Goal: Information Seeking & Learning: Learn about a topic

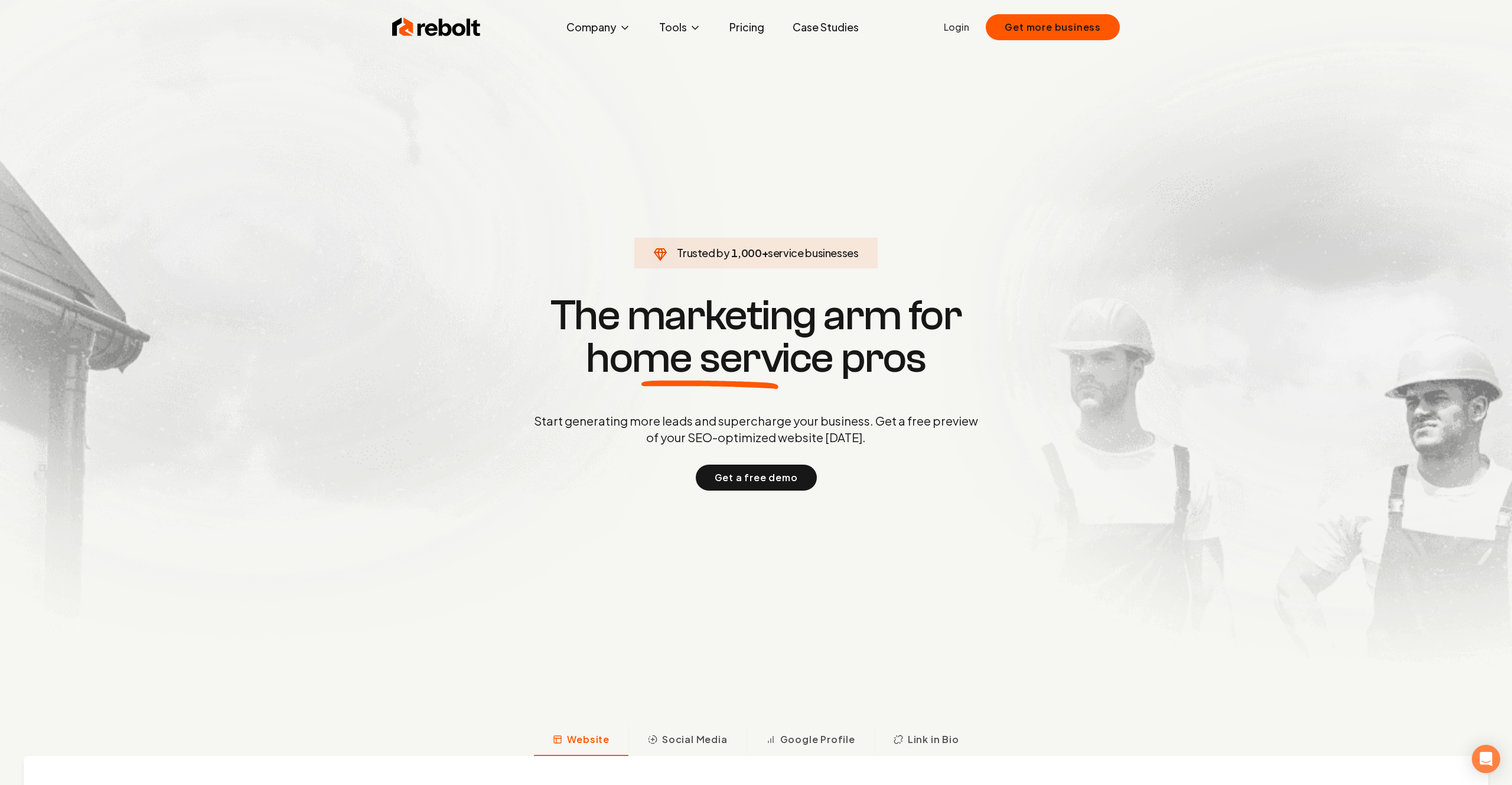
click at [753, 33] on link "Pricing" at bounding box center [747, 27] width 54 height 24
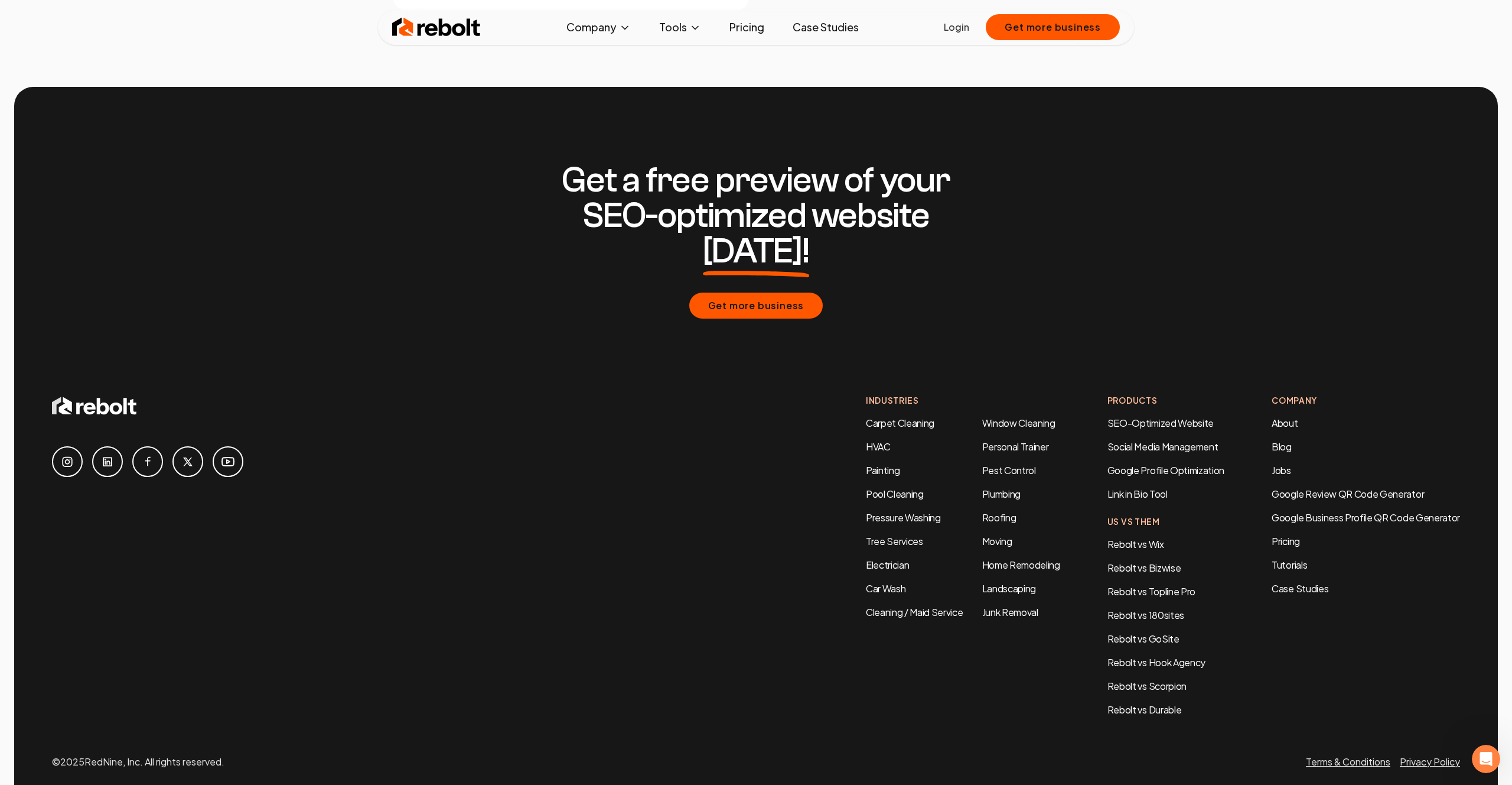
scroll to position [2047, 0]
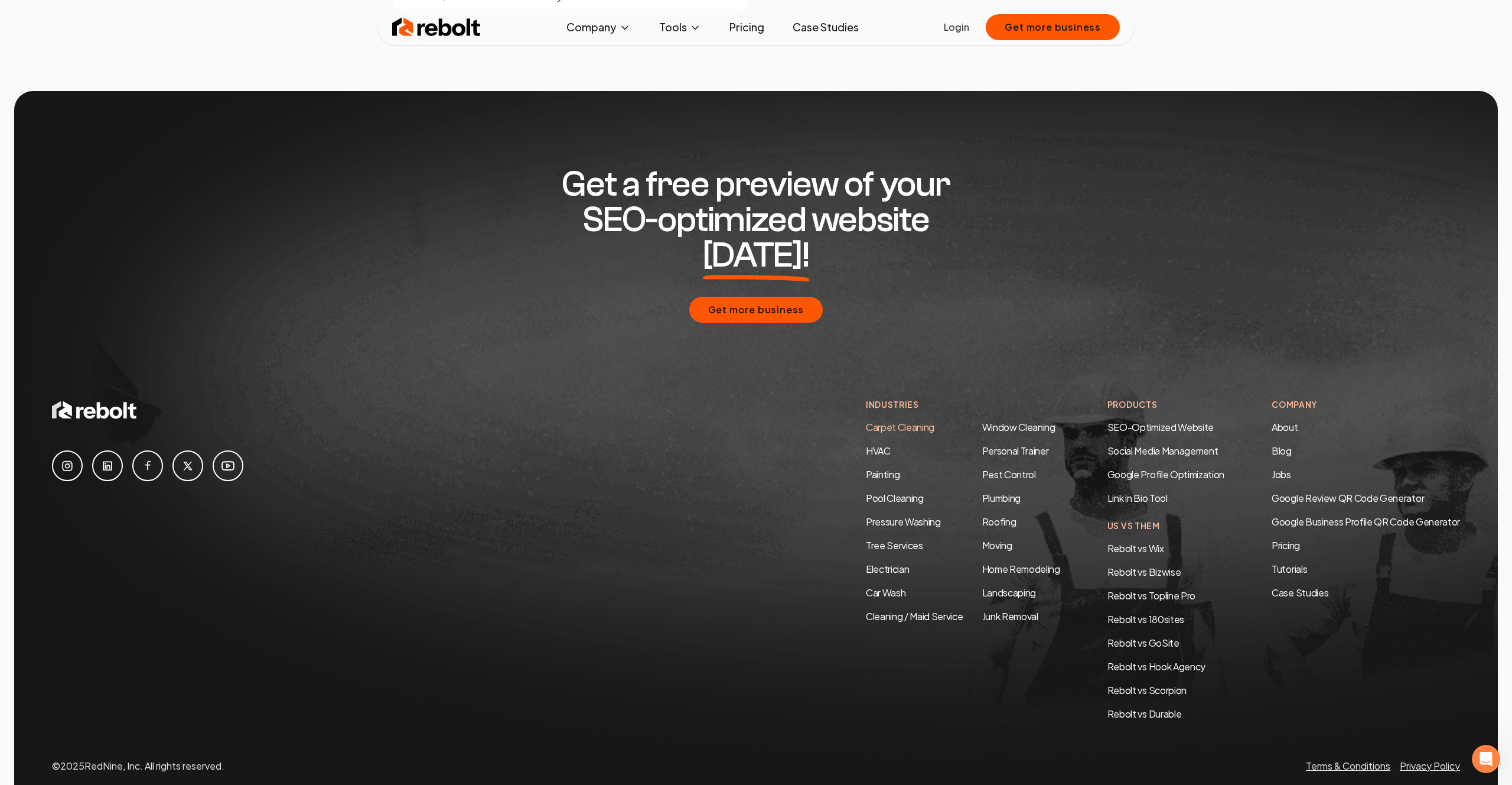
click at [901, 421] on link "Carpet Cleaning" at bounding box center [901, 427] width 69 height 12
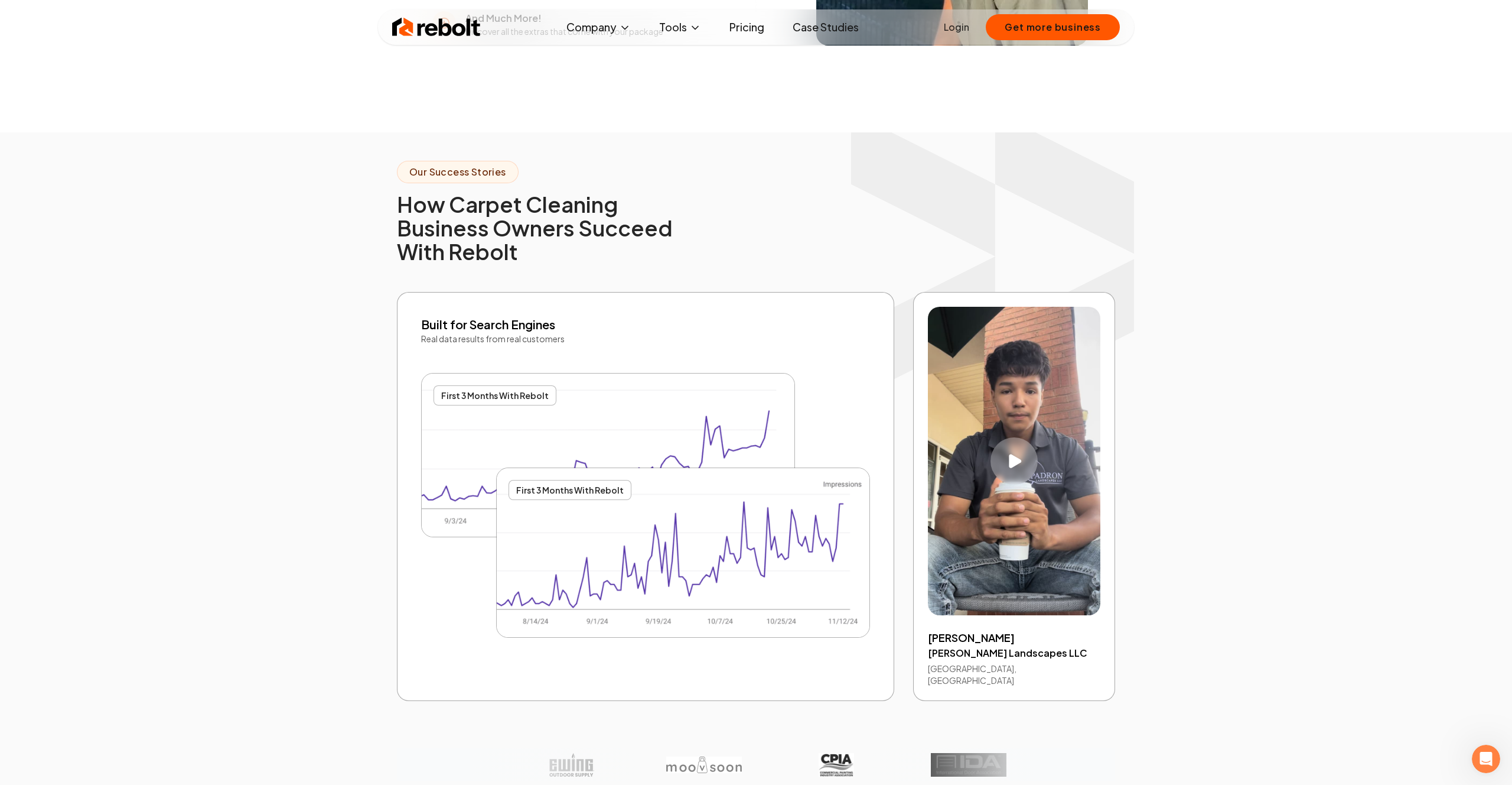
scroll to position [2234, 0]
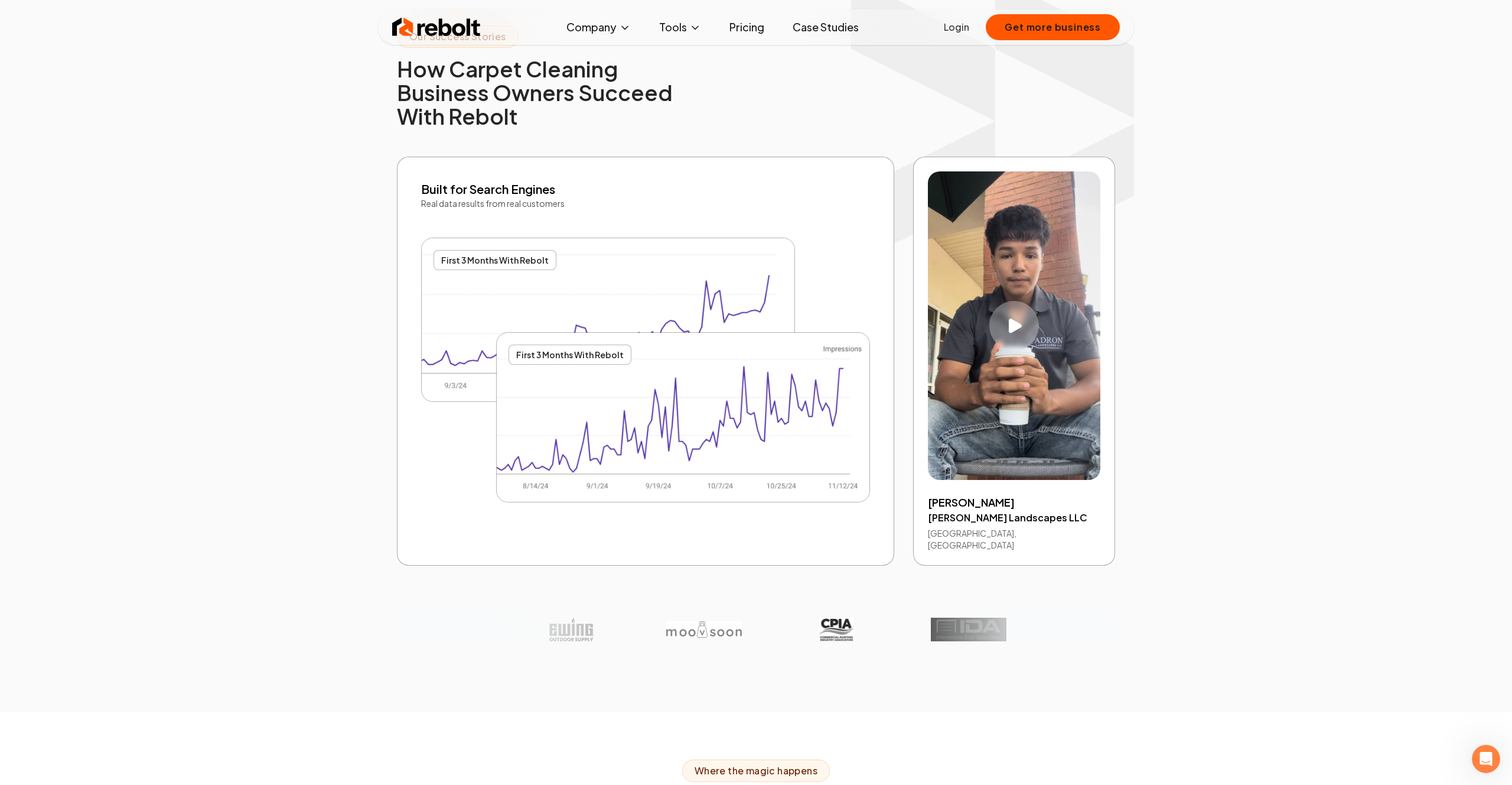
click at [1020, 333] on div "Play video" at bounding box center [1014, 325] width 50 height 50
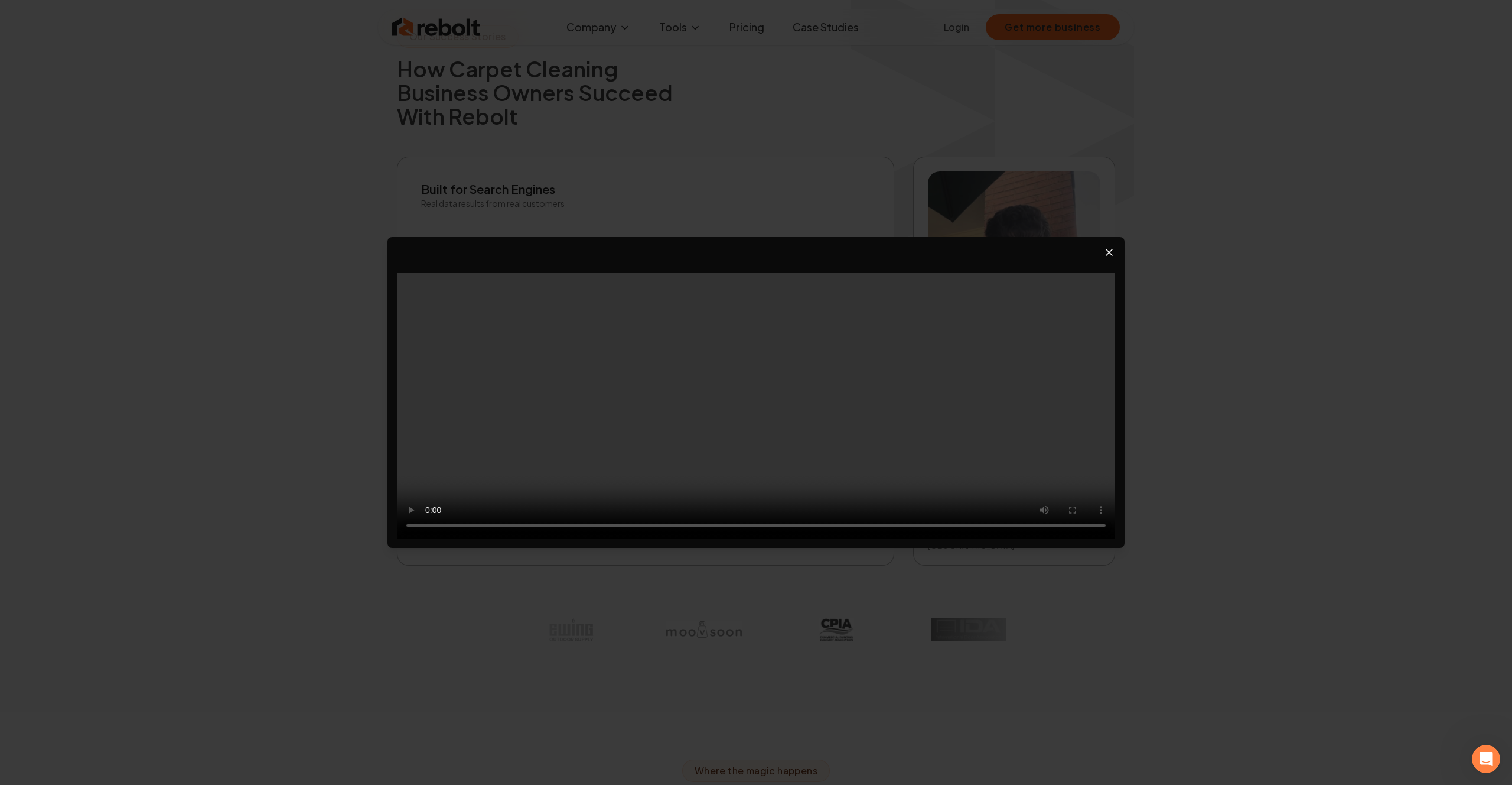
click at [1114, 251] on icon "Close video player" at bounding box center [1109, 252] width 11 height 11
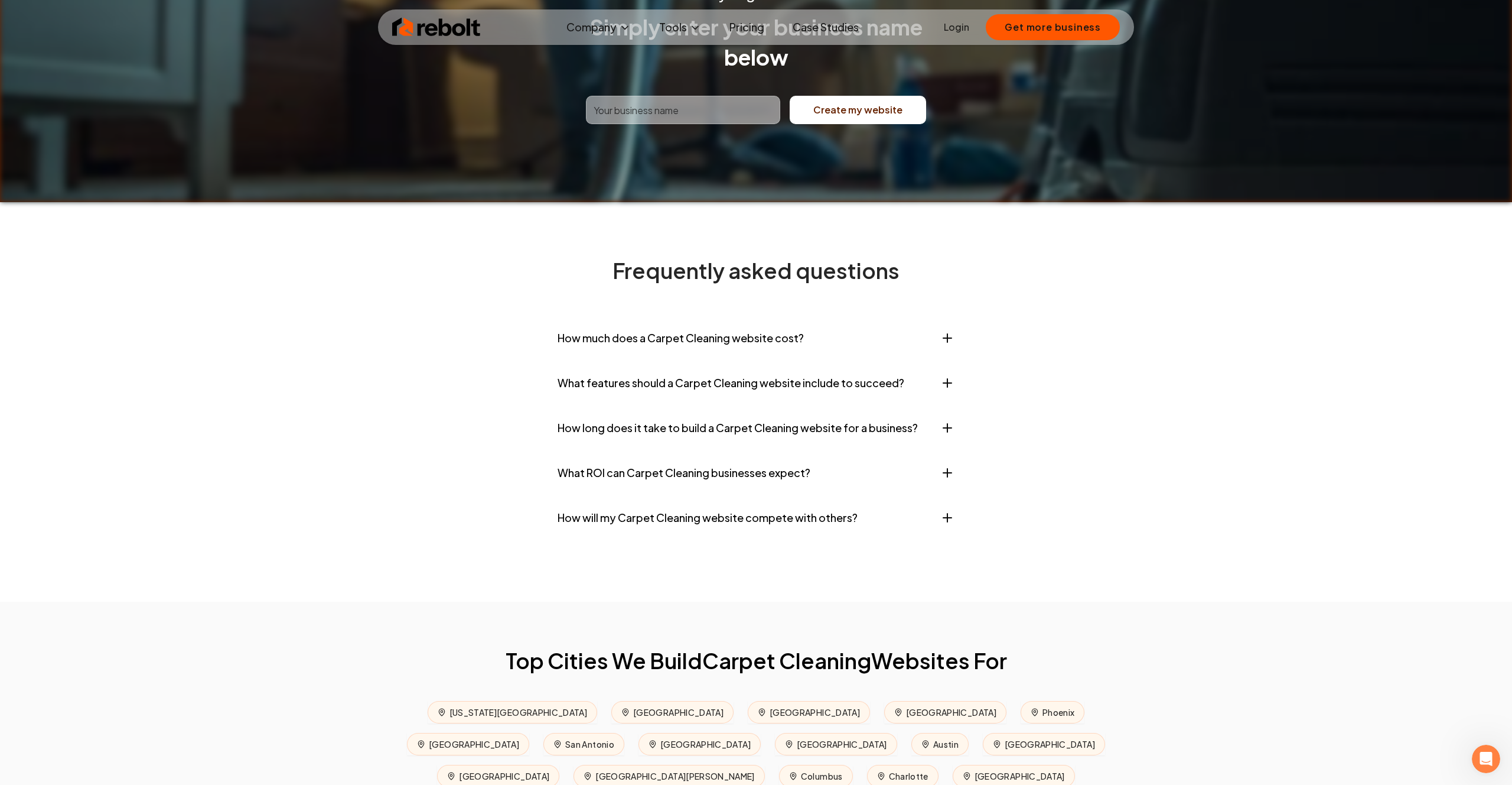
scroll to position [4982, 0]
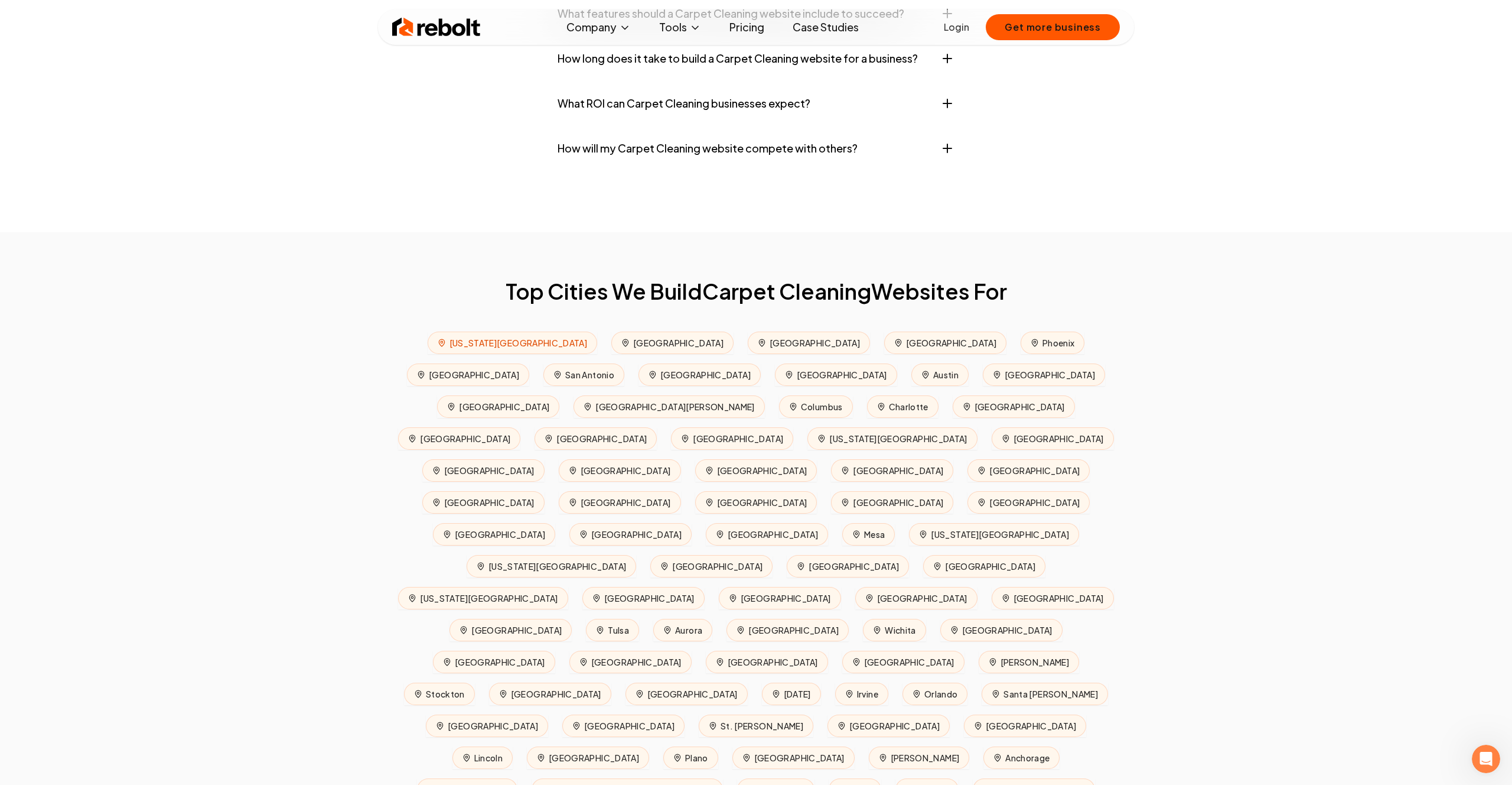
click at [449, 354] on span "[US_STATE][GEOGRAPHIC_DATA]" at bounding box center [512, 342] width 169 height 22
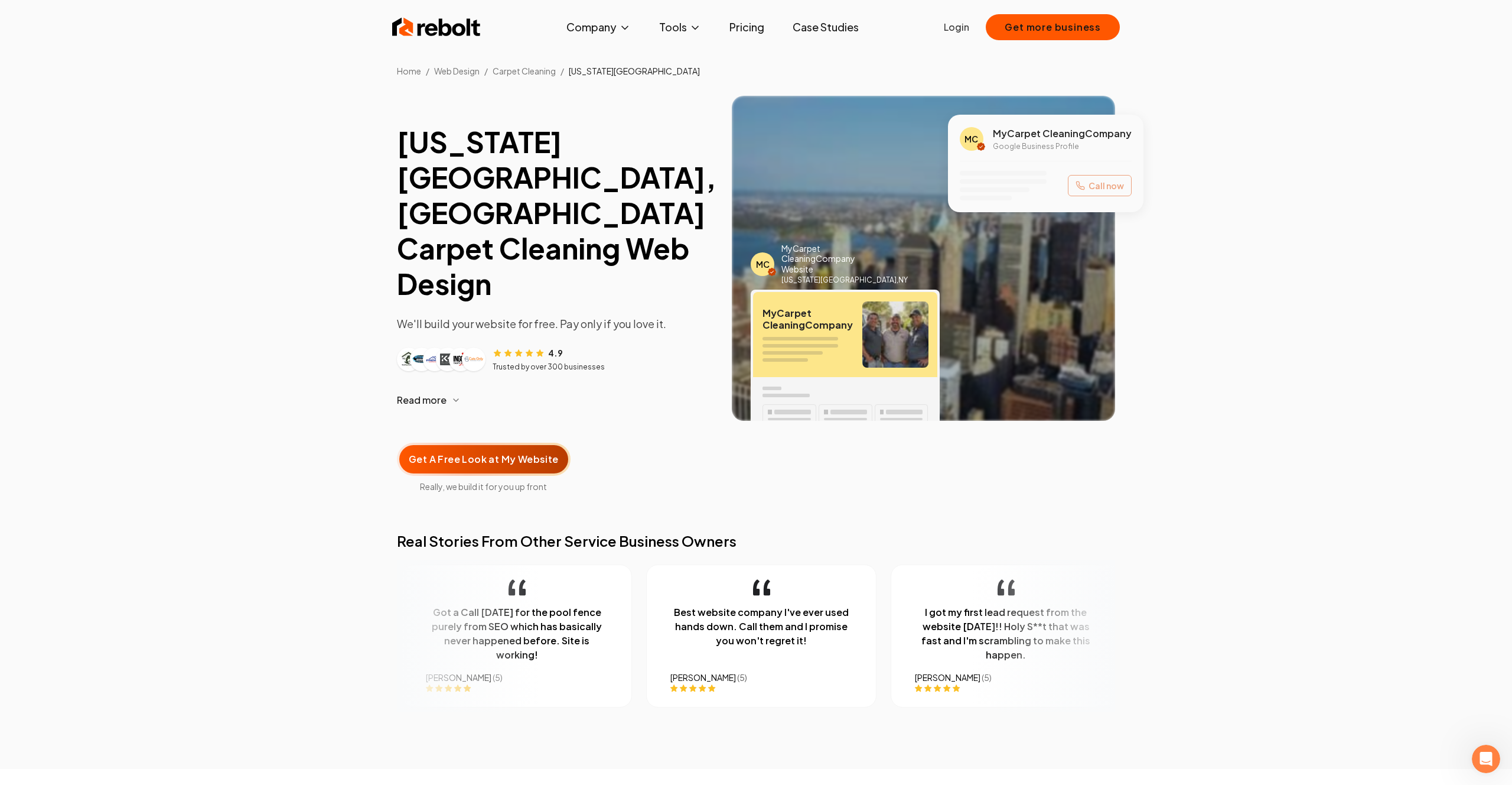
scroll to position [1, 0]
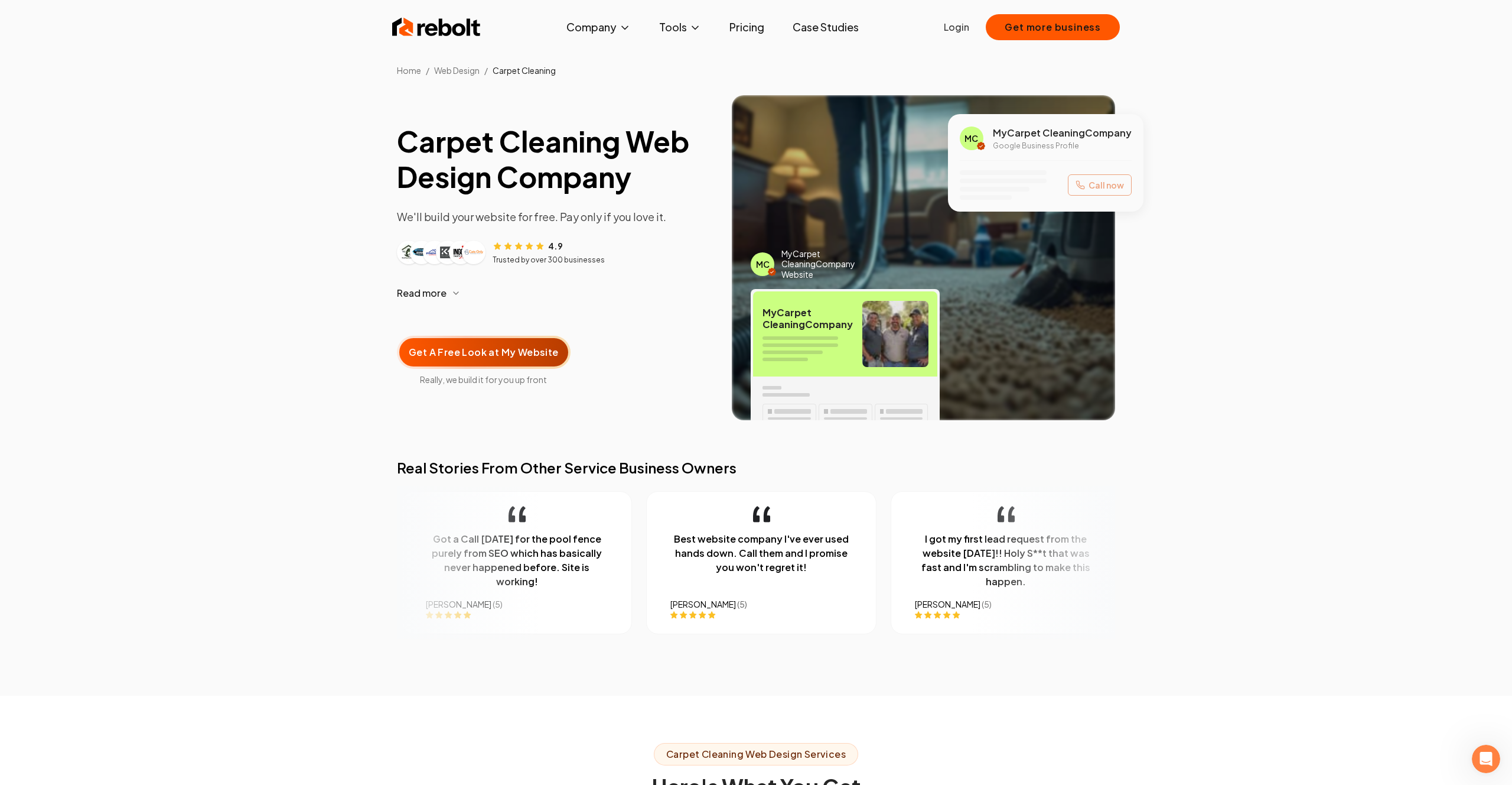
scroll to position [5, 0]
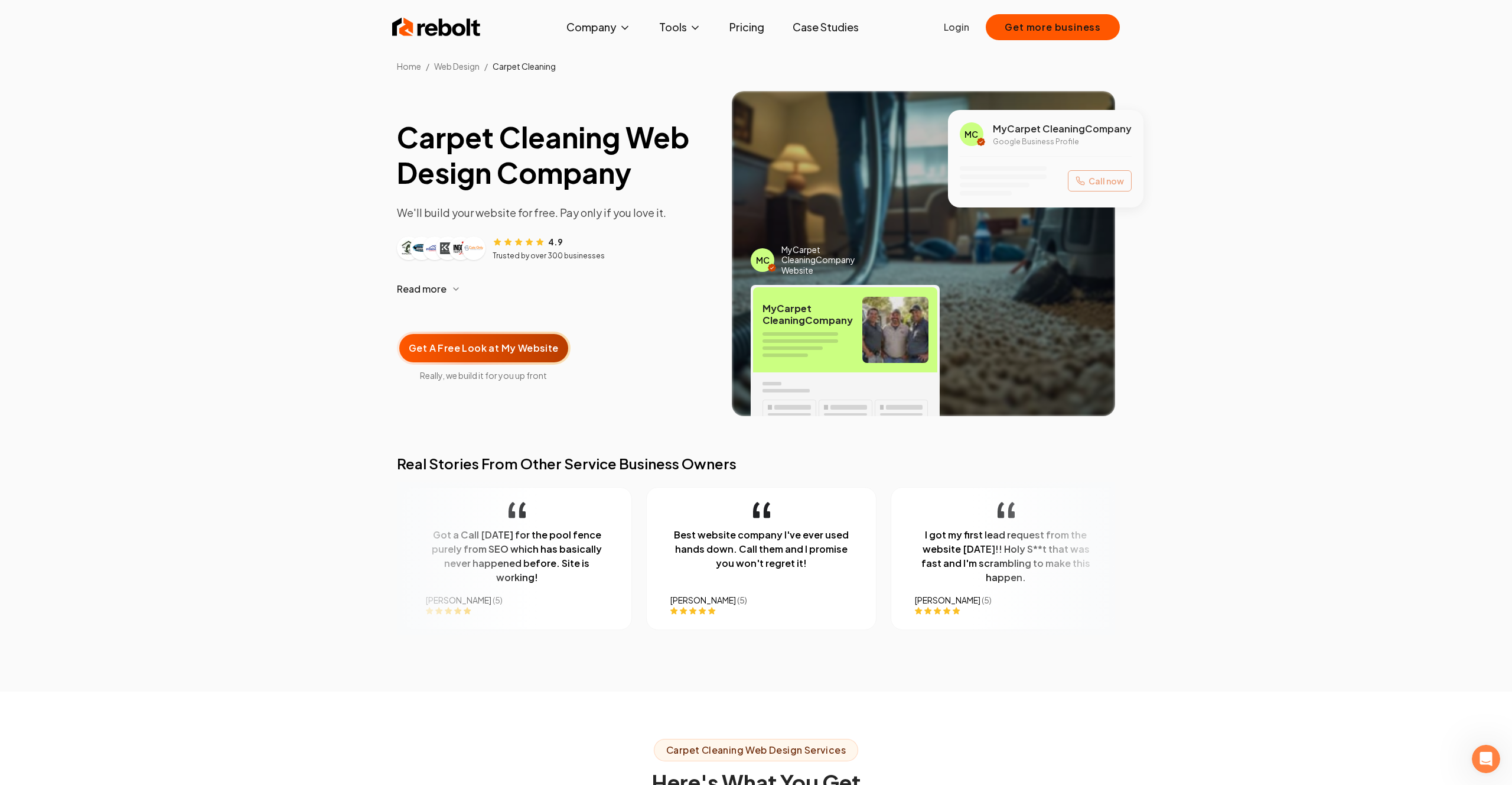
click at [478, 26] on img at bounding box center [436, 27] width 89 height 24
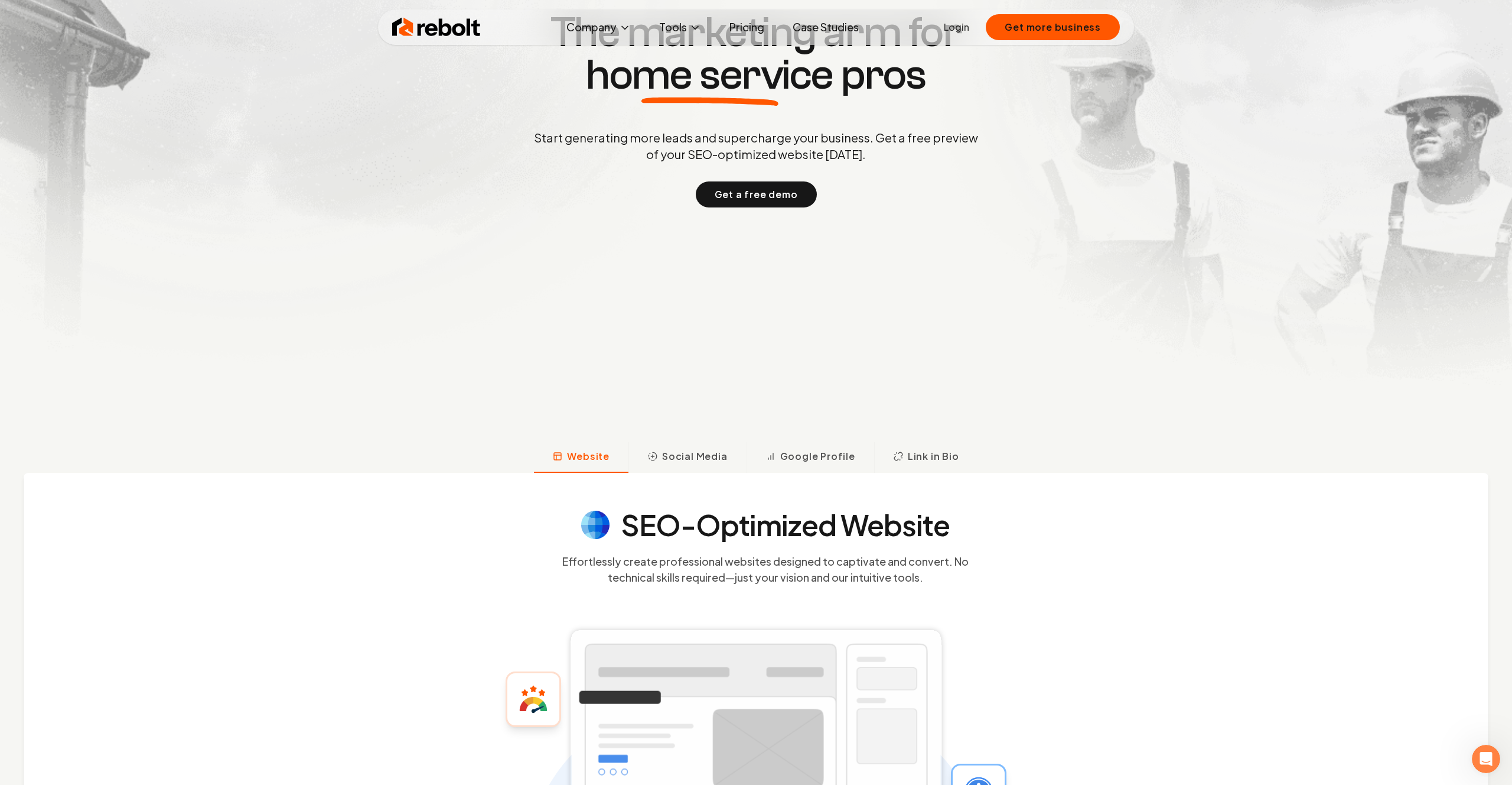
scroll to position [285, 0]
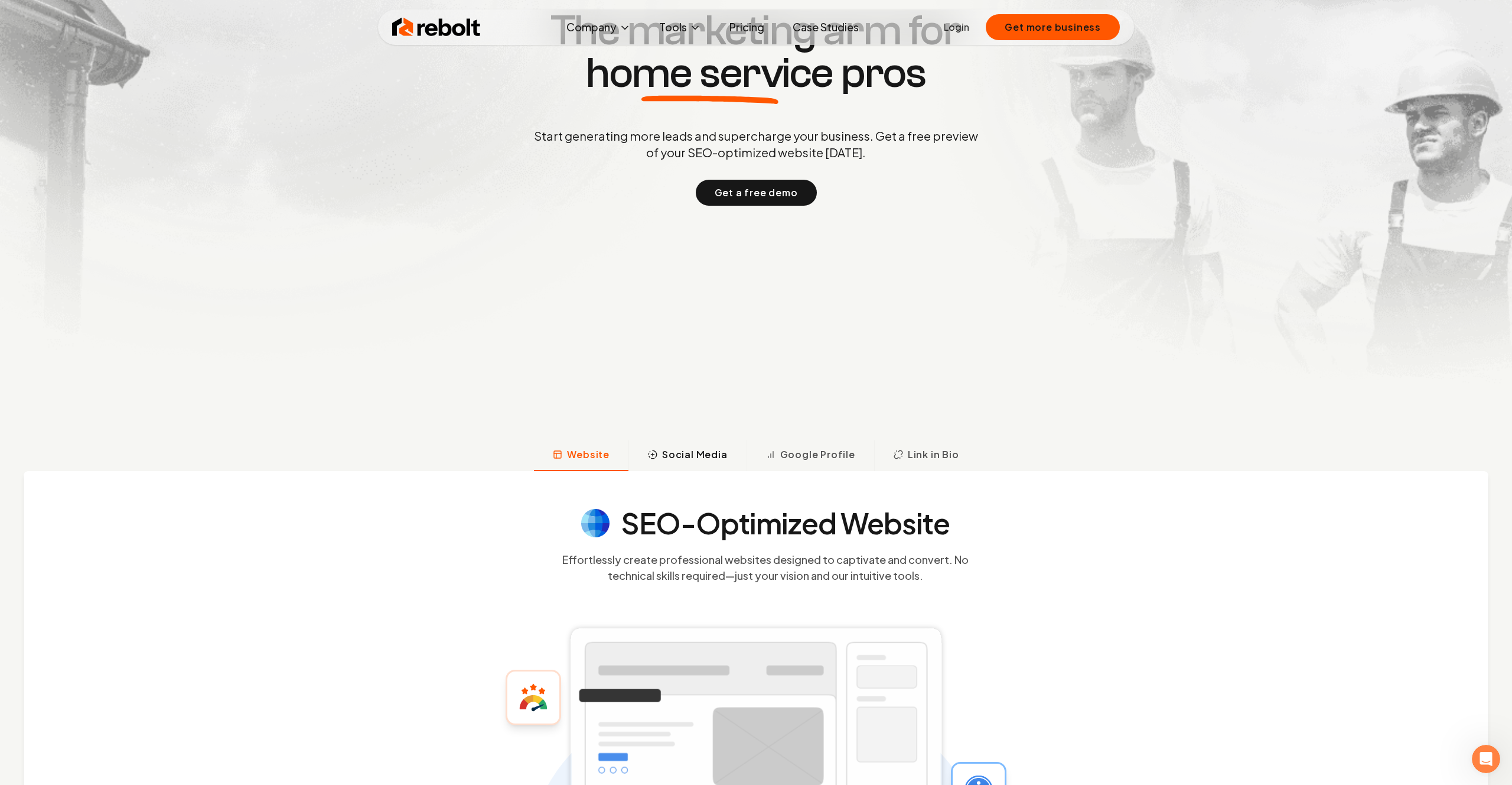
click at [689, 460] on span "Social Media" at bounding box center [695, 454] width 66 height 14
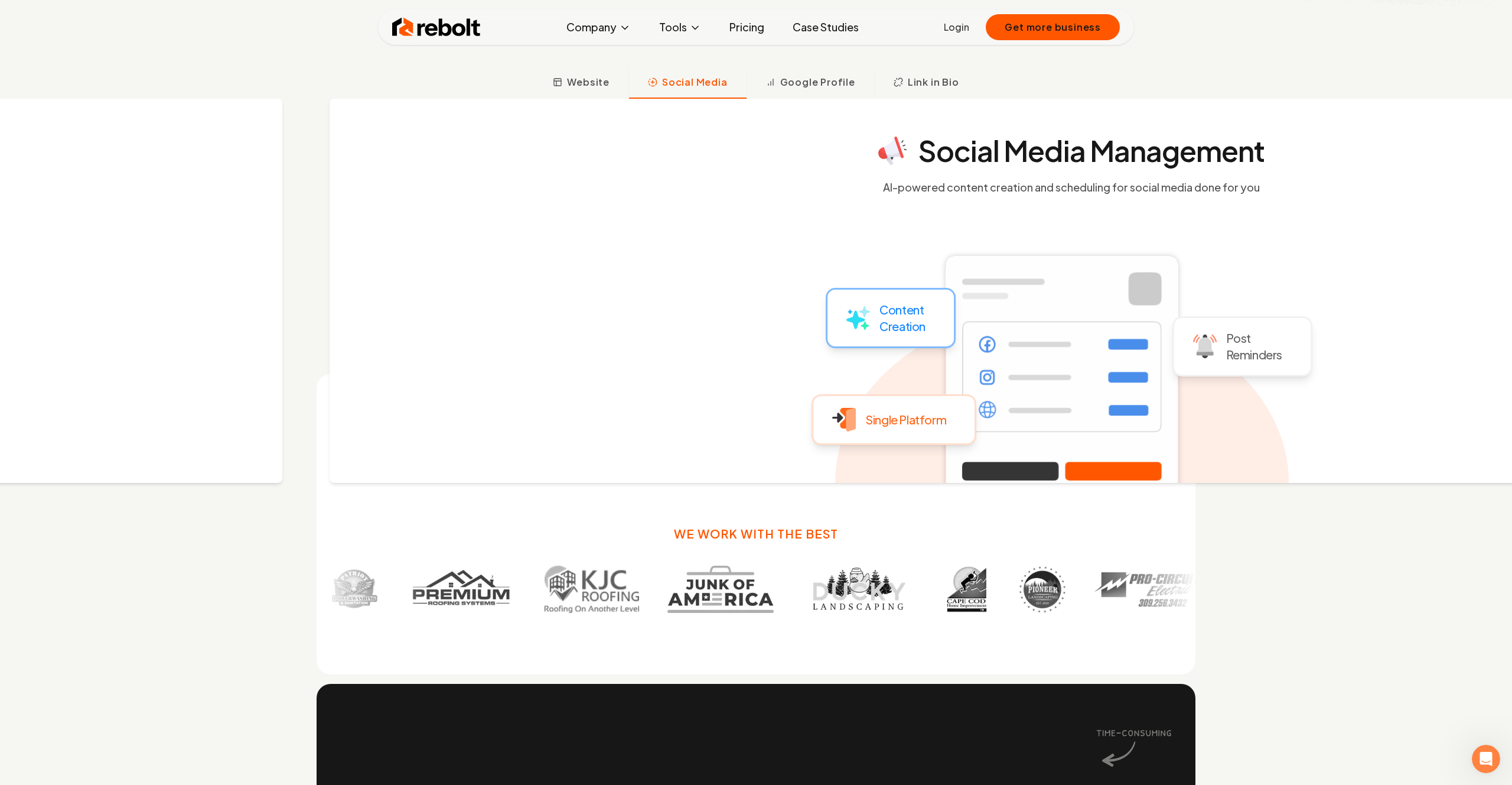
scroll to position [667, 0]
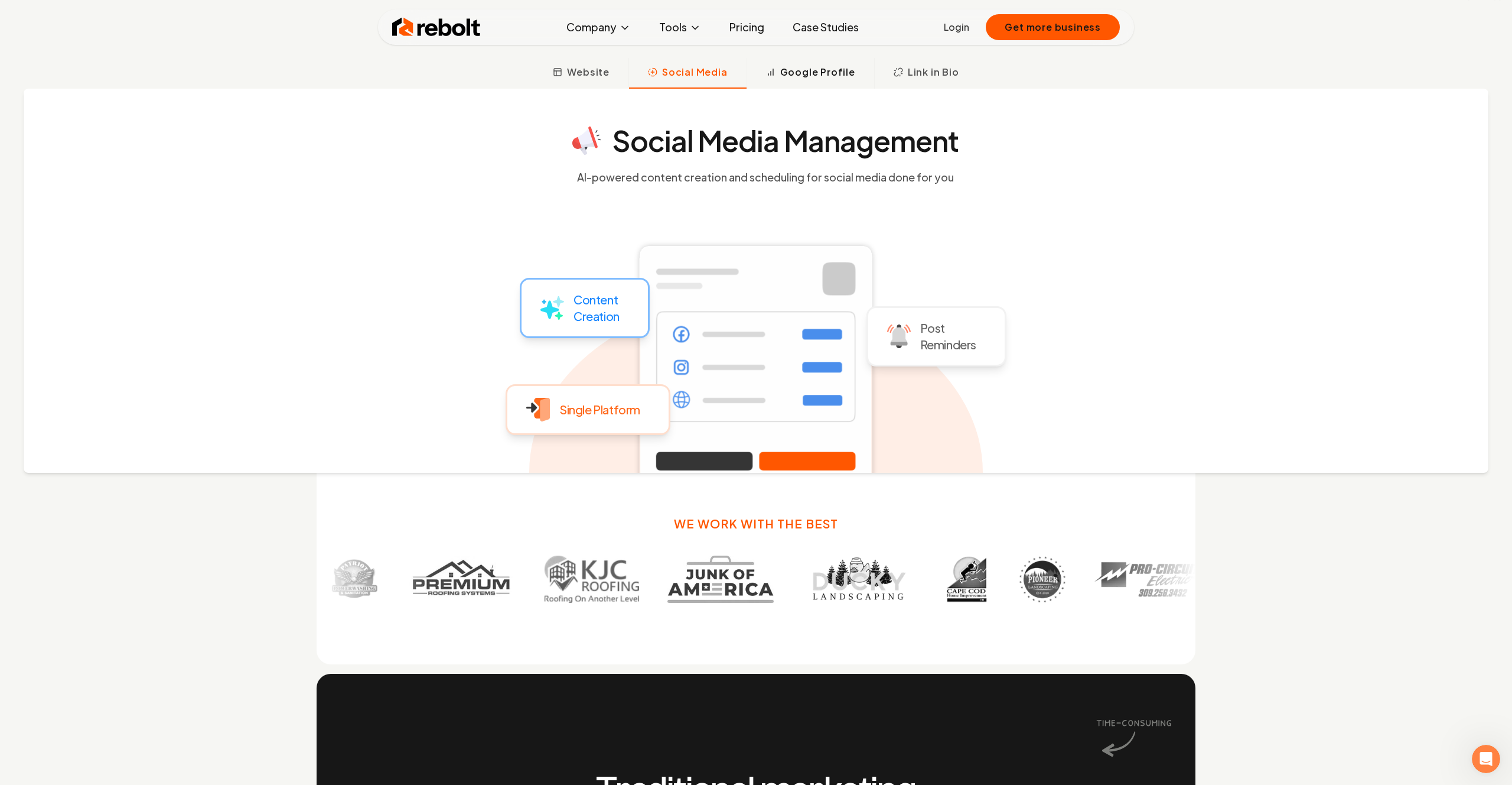
click at [812, 78] on span "Google Profile" at bounding box center [818, 72] width 75 height 14
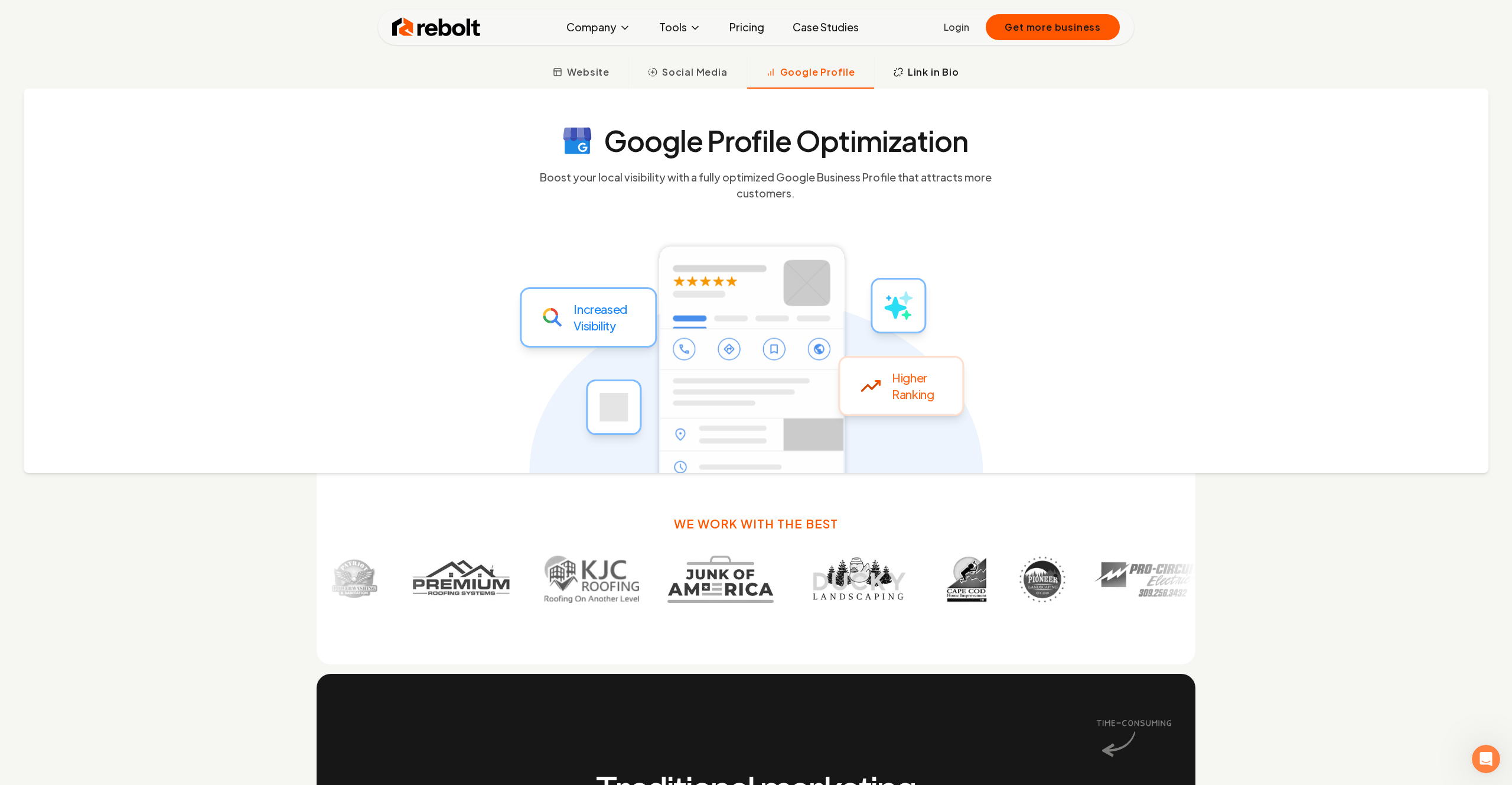
click at [930, 74] on span "Link in Bio" at bounding box center [934, 72] width 52 height 14
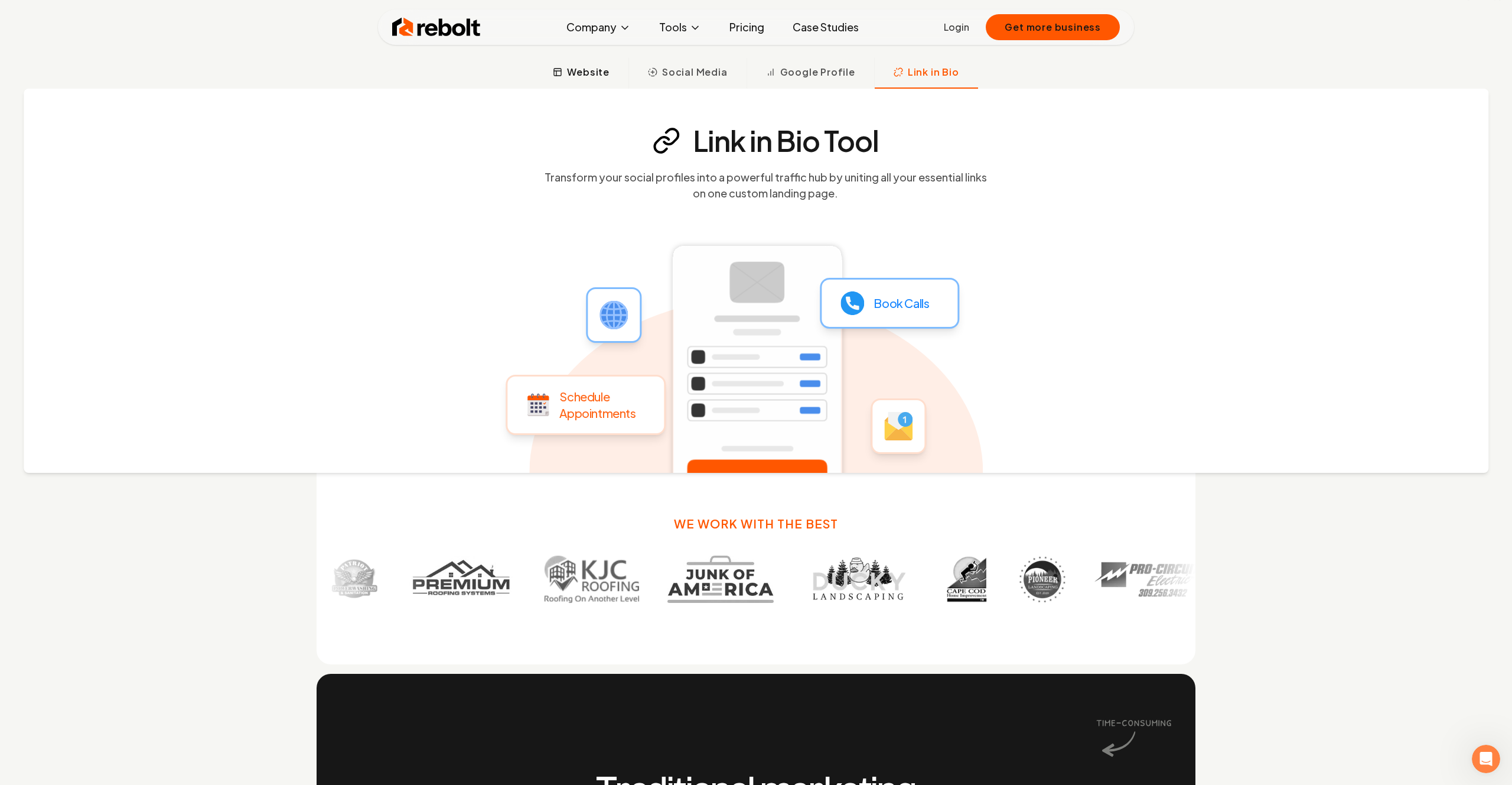
click at [610, 78] on span "Website" at bounding box center [589, 72] width 42 height 14
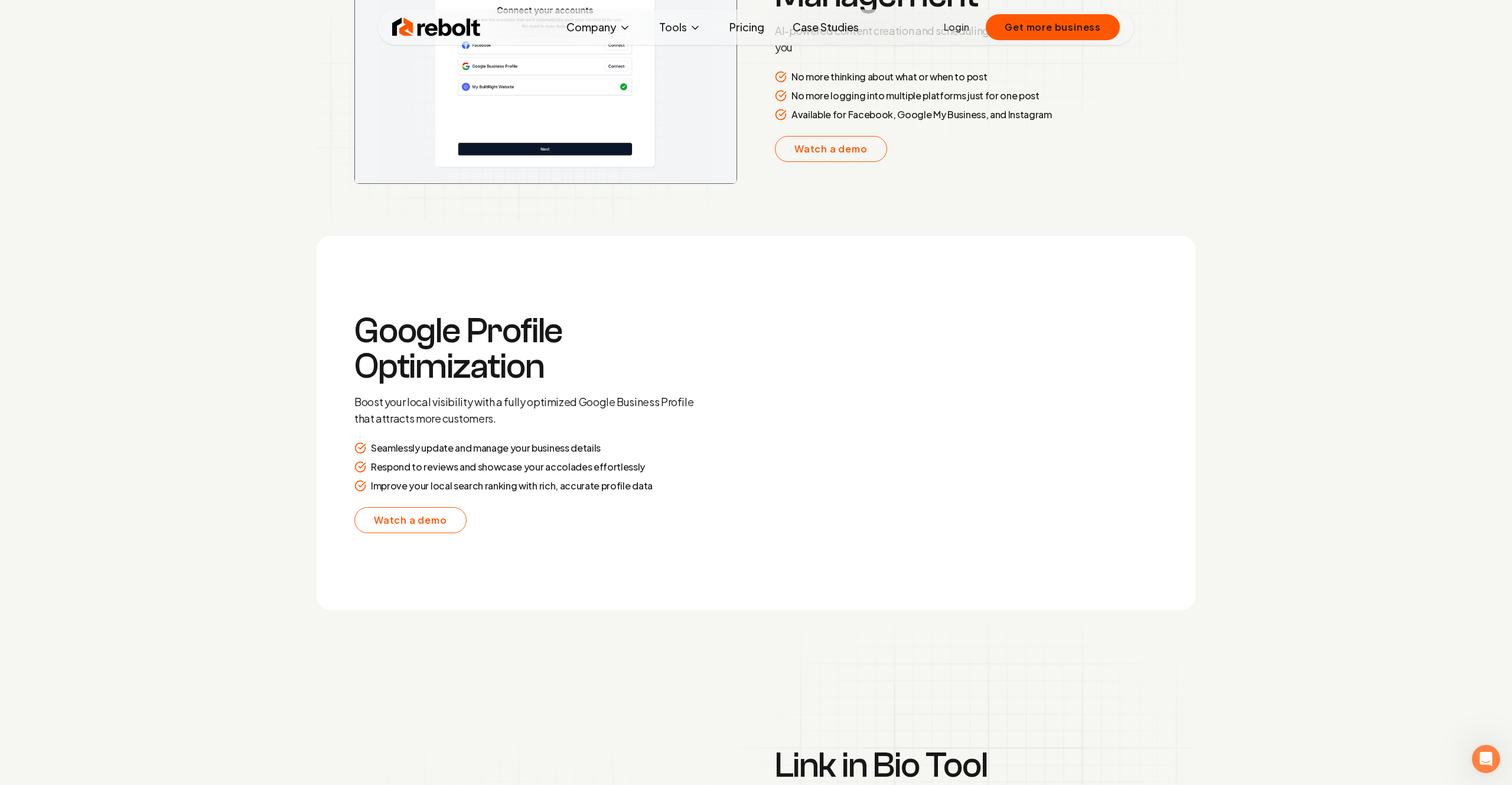
scroll to position [2330, 0]
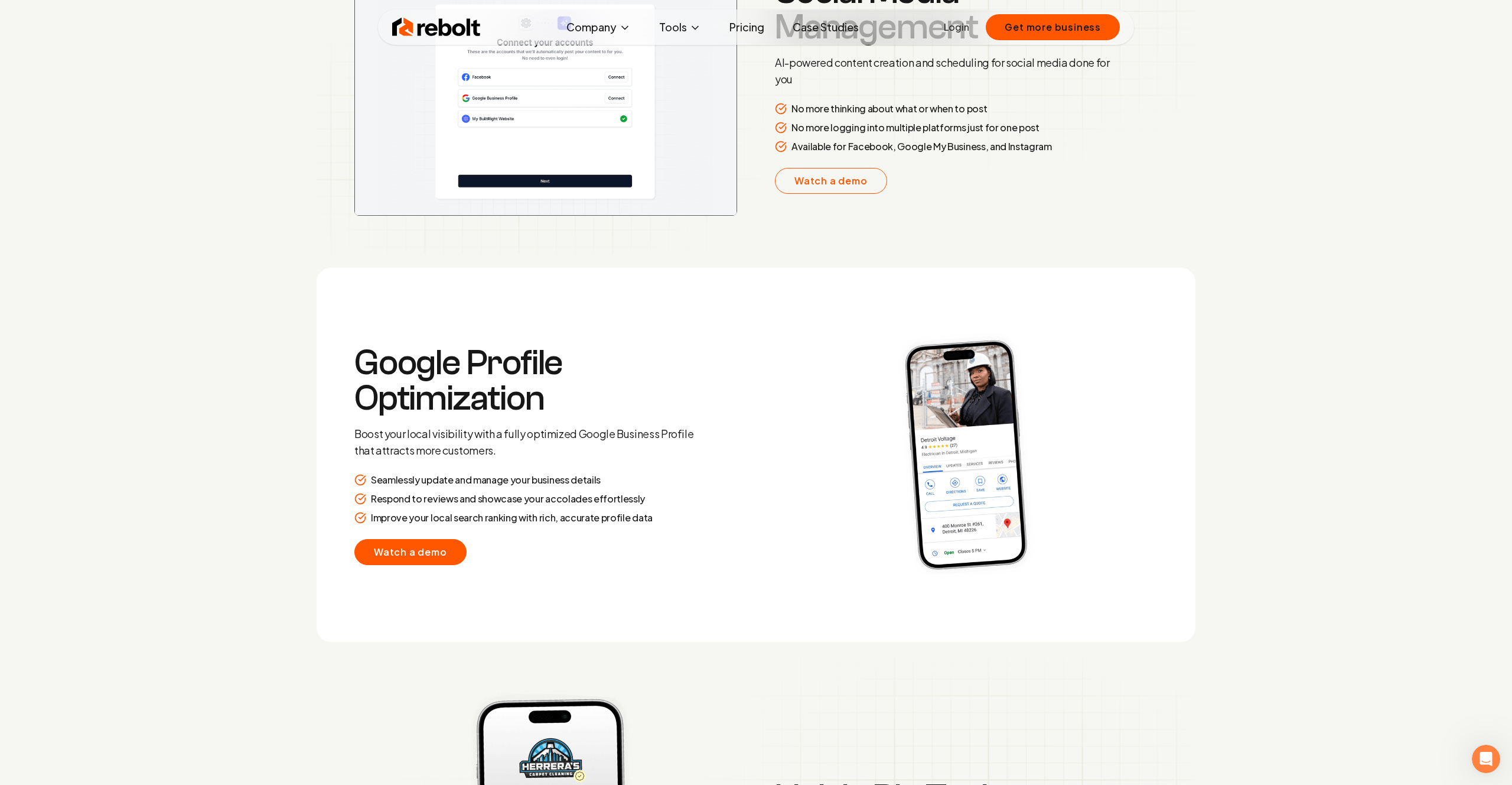
click at [434, 548] on link "Watch a demo" at bounding box center [410, 551] width 112 height 26
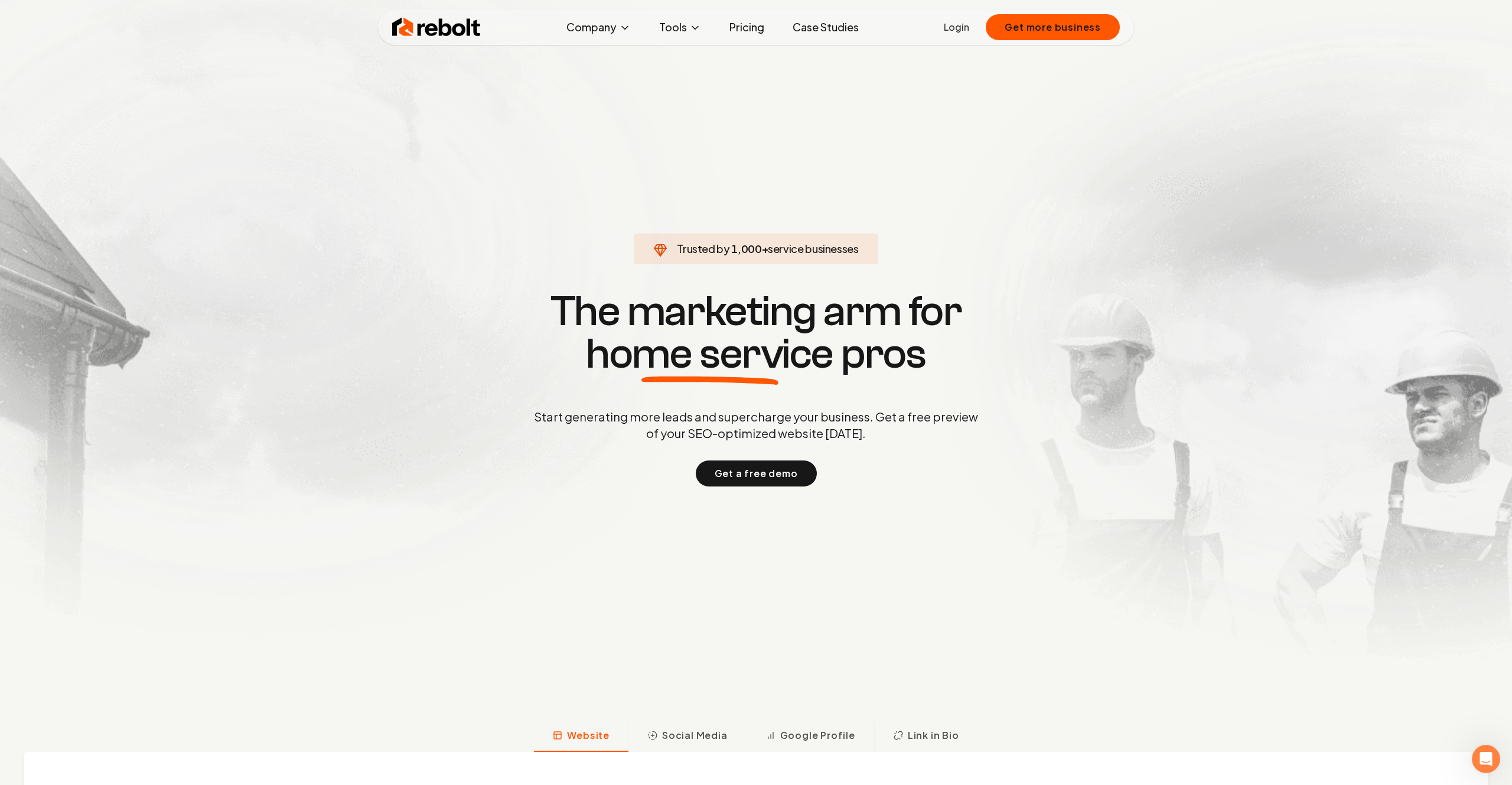
scroll to position [0, 0]
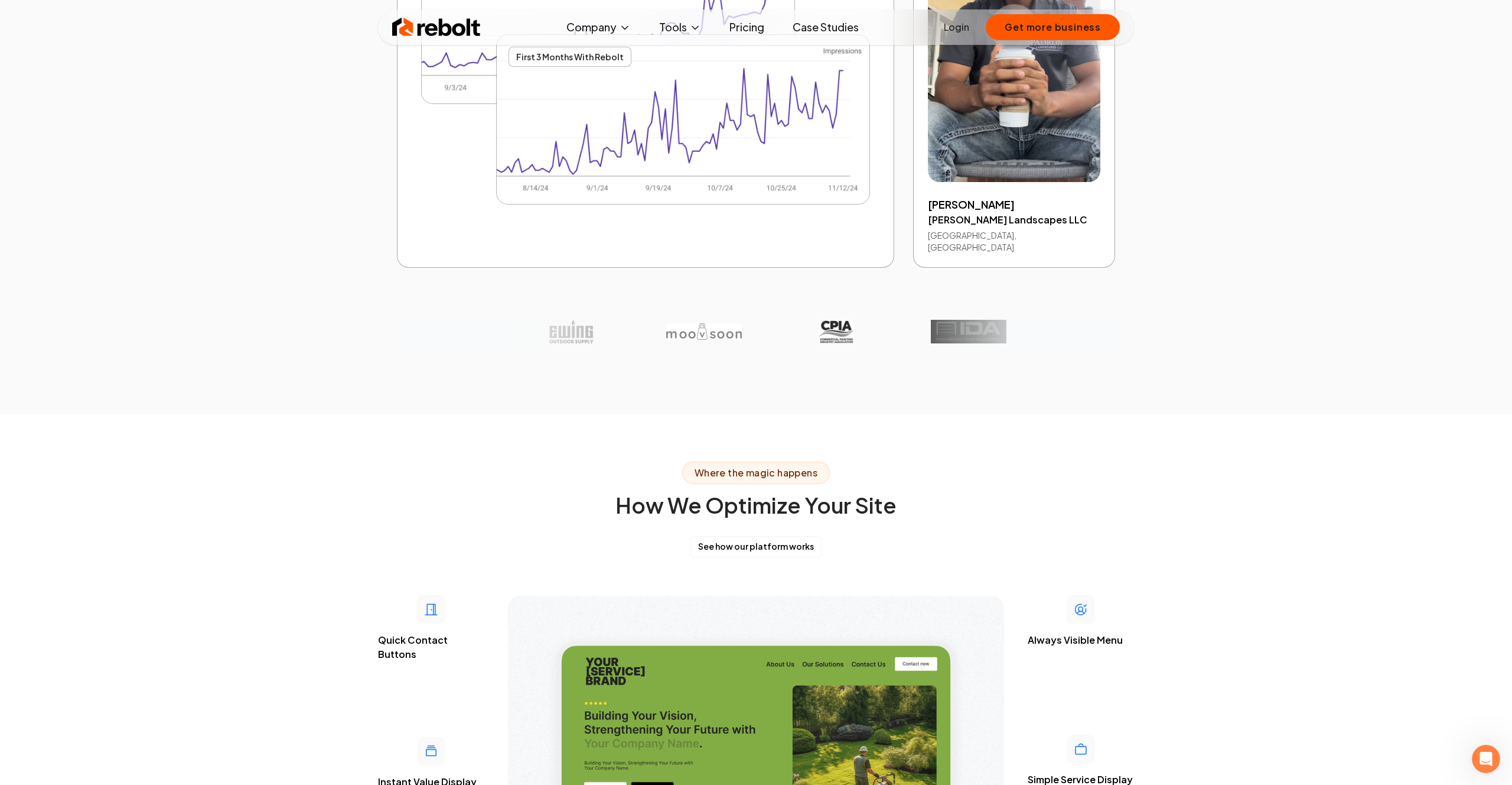
scroll to position [2551, 0]
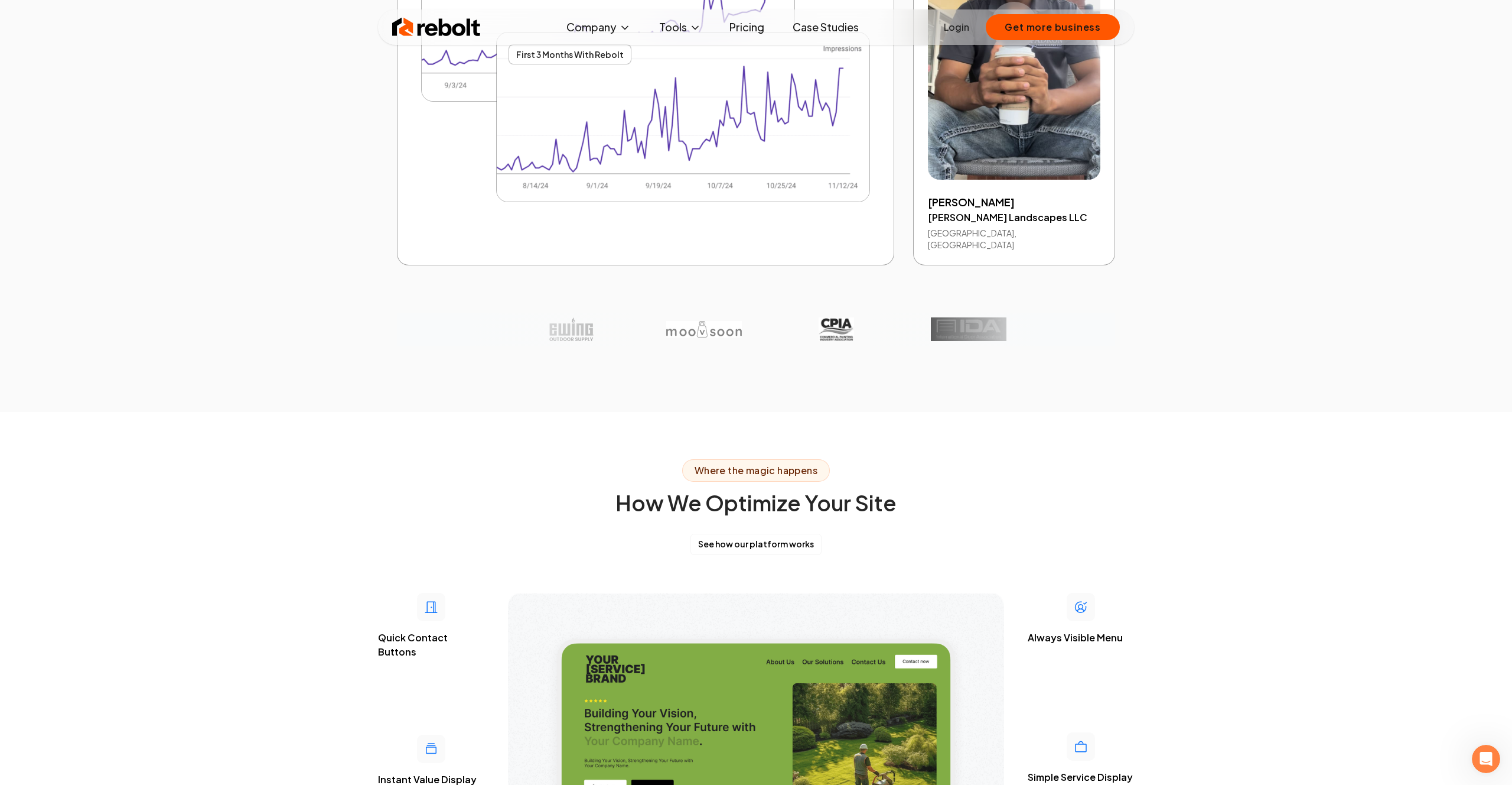
click at [452, 33] on img at bounding box center [436, 27] width 89 height 24
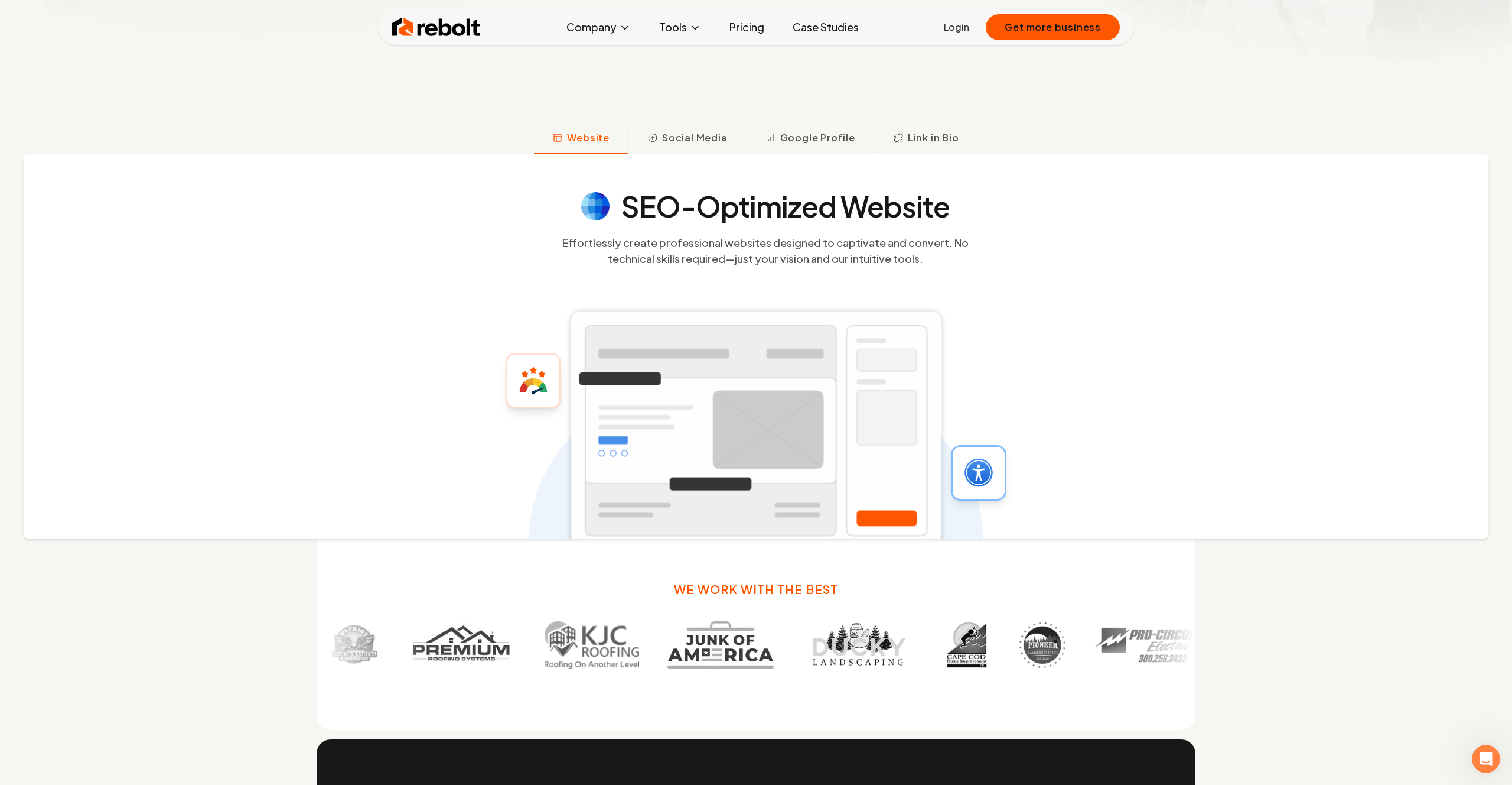
scroll to position [704, 0]
